Goal: Check status: Check status

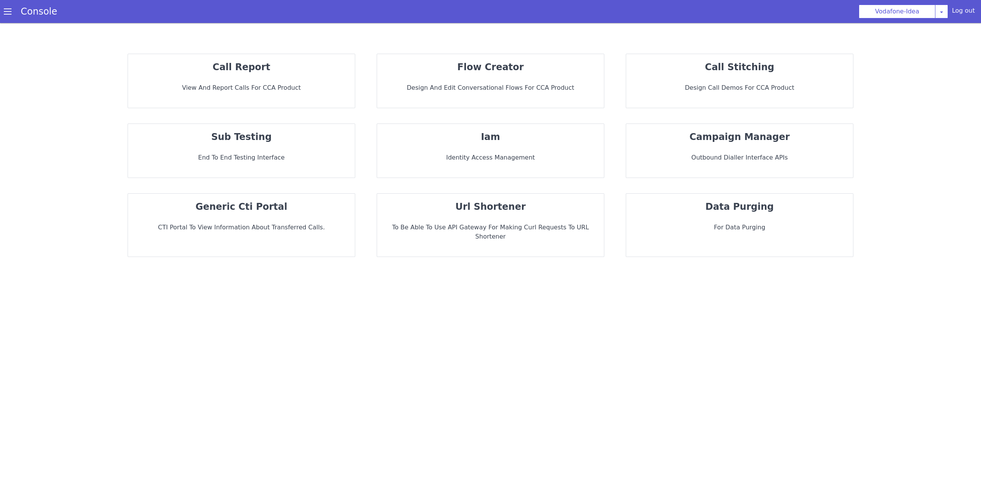
click at [277, 85] on p "View and report calls for CCA Product" at bounding box center [241, 87] width 215 height 9
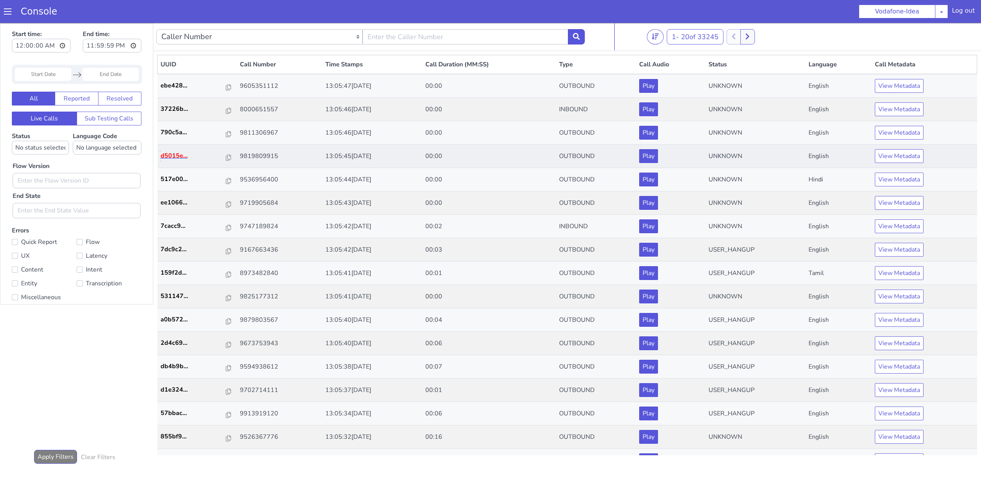
click at [175, 153] on p "d5015e..." at bounding box center [194, 155] width 66 height 9
